Goal: Information Seeking & Learning: Learn about a topic

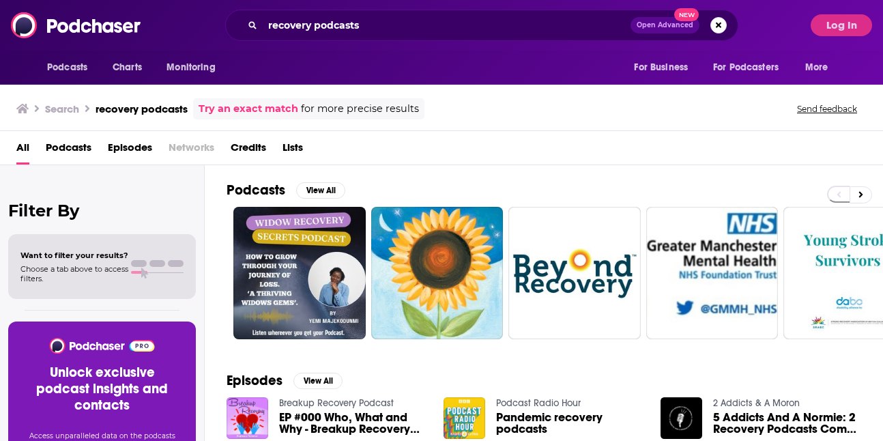
click at [835, 30] on button "Log In" at bounding box center [841, 25] width 61 height 22
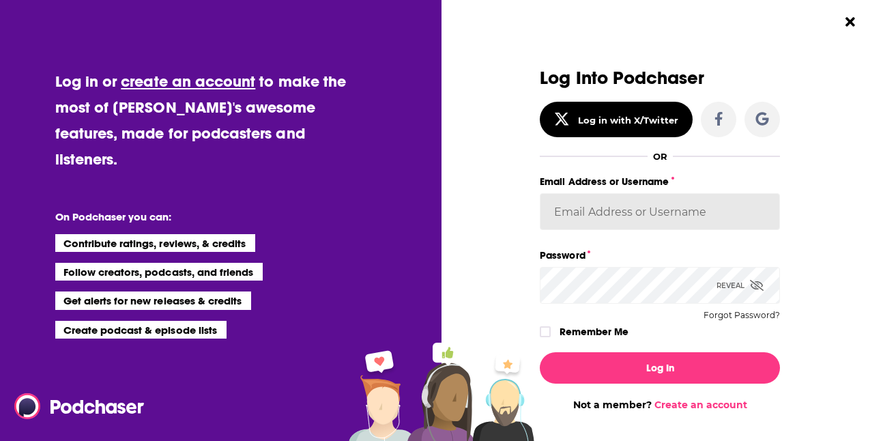
click at [626, 212] on input "Email Address or Username" at bounding box center [660, 211] width 240 height 37
type input "[PERSON_NAME].[PERSON_NAME]"
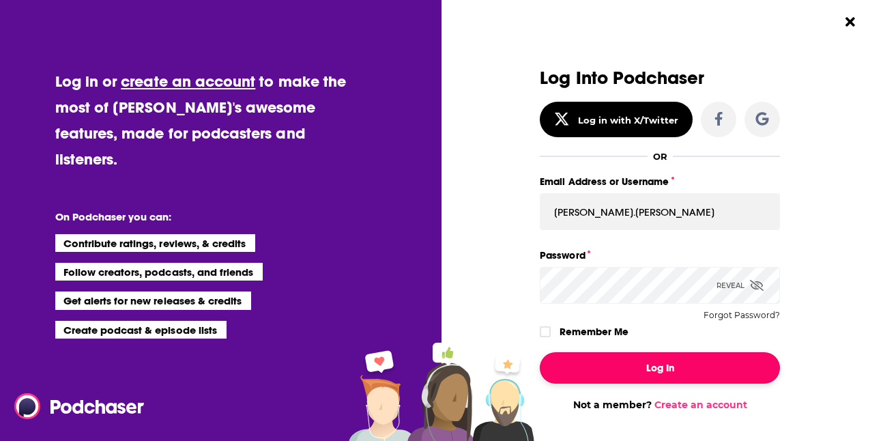
click at [597, 358] on button "Log In" at bounding box center [660, 367] width 240 height 31
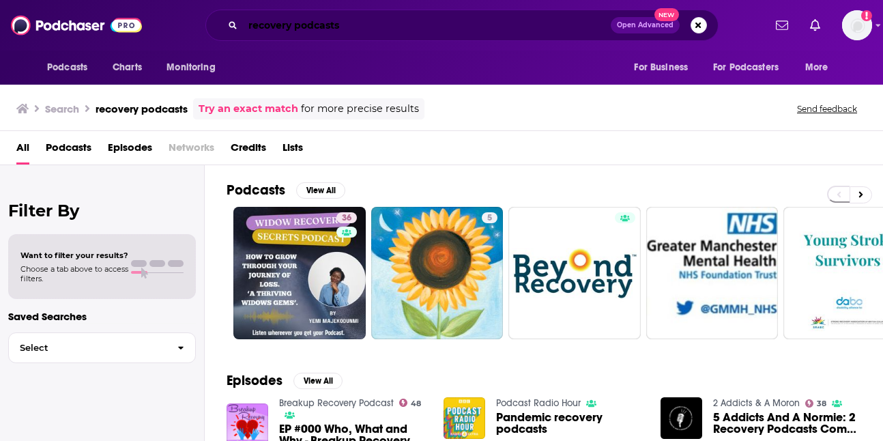
click at [368, 28] on input "recovery podcasts" at bounding box center [427, 25] width 368 height 22
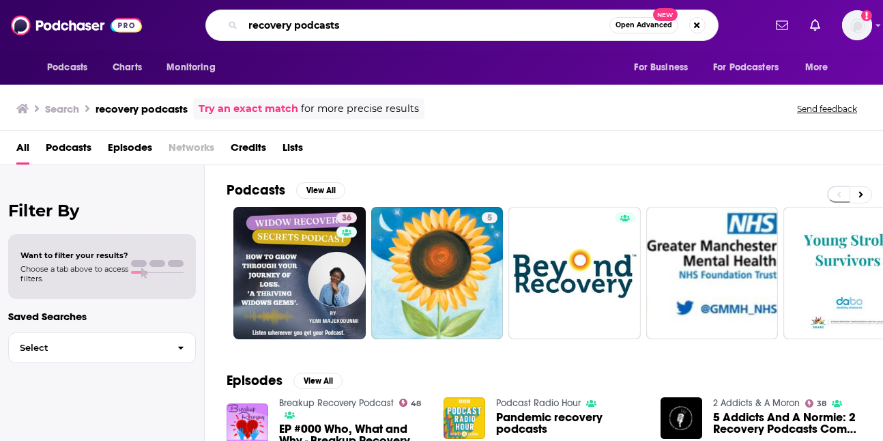
click at [368, 28] on input "recovery podcasts" at bounding box center [426, 25] width 366 height 22
type input "Through the Drama"
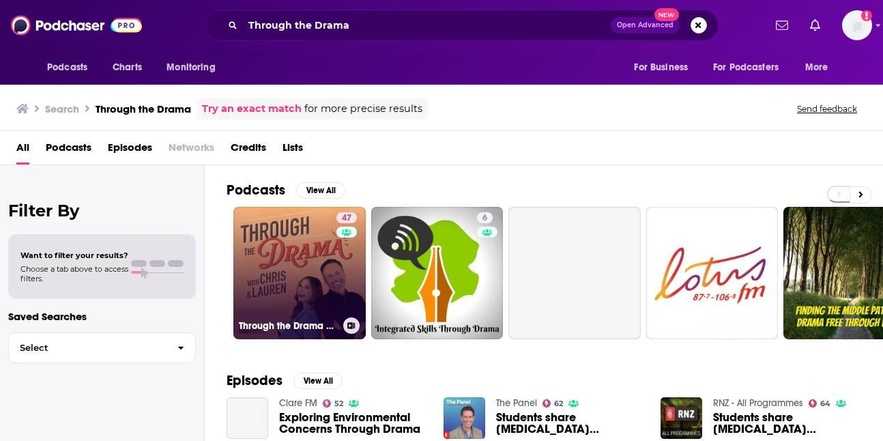
click at [284, 262] on link "47 Through the Drama with [PERSON_NAME] & [PERSON_NAME]" at bounding box center [299, 273] width 132 height 132
